Goal: Transaction & Acquisition: Purchase product/service

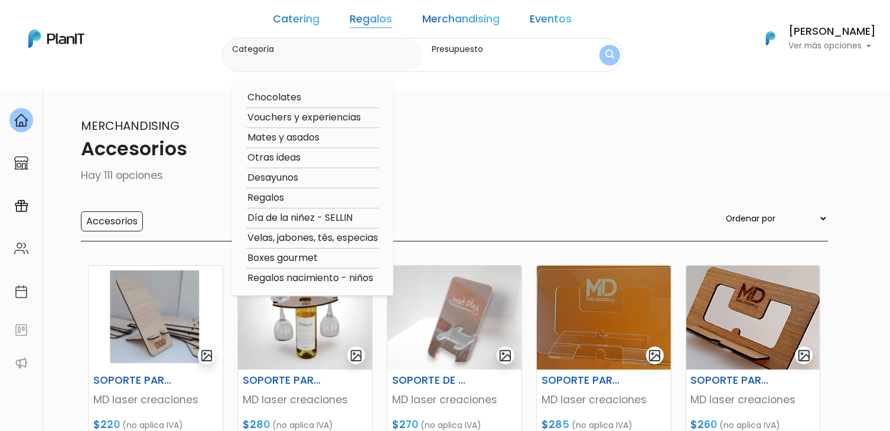
click at [329, 98] on option "Chocolates" at bounding box center [312, 97] width 133 height 15
type input "Chocolates"
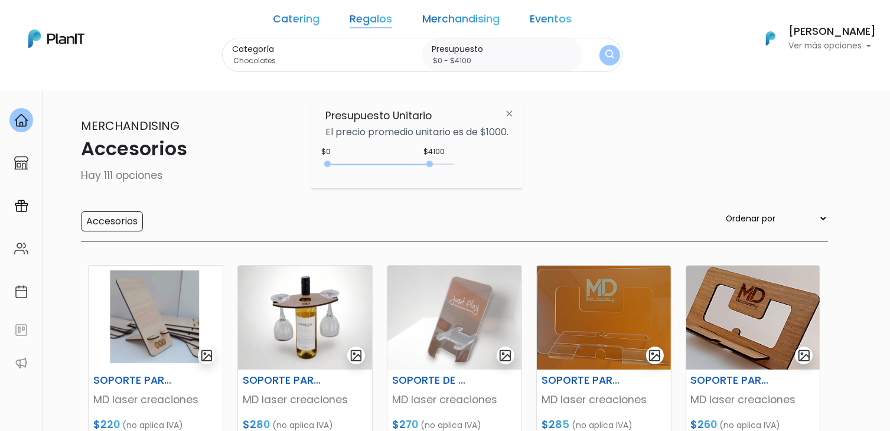
drag, startPoint x: 351, startPoint y: 164, endPoint x: 432, endPoint y: 168, distance: 81.0
click at [432, 168] on div "0 : 4100 0 4100" at bounding box center [392, 167] width 124 height 12
type input "$0 - Más de $5000"
drag, startPoint x: 432, startPoint y: 168, endPoint x: 477, endPoint y: 169, distance: 45.5
click at [477, 169] on div "+$5000 $0 0 : 5000 0 5000 0,5000" at bounding box center [416, 167] width 183 height 24
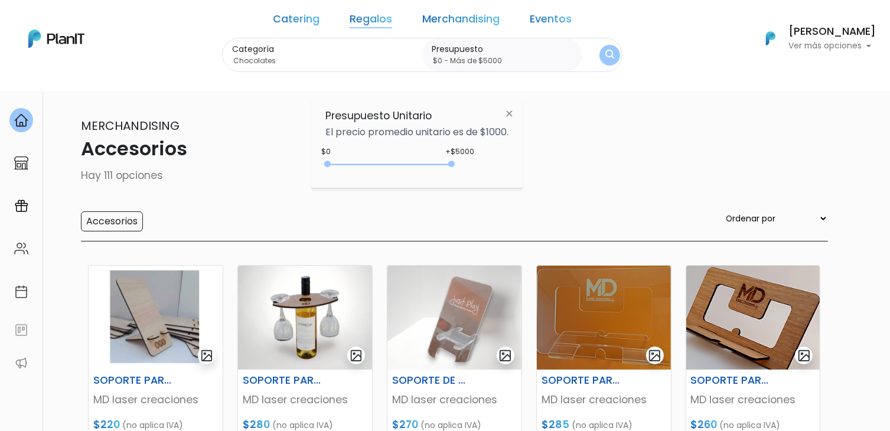
click at [599, 54] on button "submit" at bounding box center [610, 55] width 22 height 22
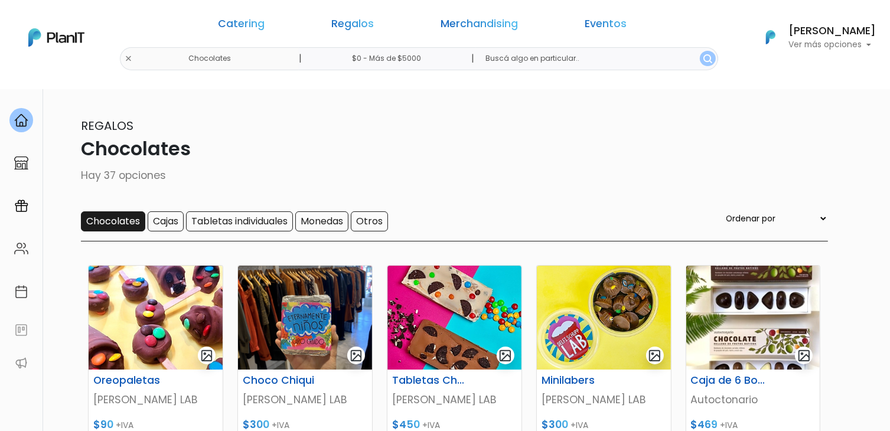
click at [116, 222] on input "Chocolates" at bounding box center [113, 221] width 64 height 20
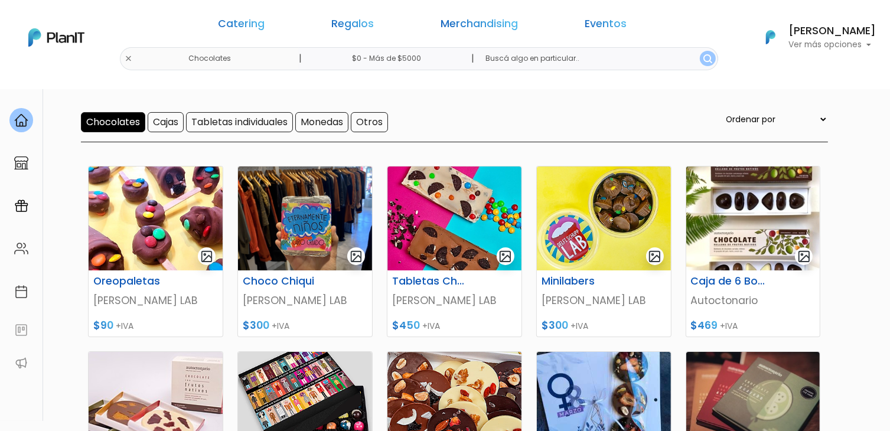
click at [165, 210] on img at bounding box center [156, 219] width 134 height 104
click at [282, 225] on img at bounding box center [305, 219] width 134 height 104
click at [465, 218] on img at bounding box center [454, 219] width 134 height 104
click at [595, 192] on img at bounding box center [604, 219] width 134 height 104
